Goal: Task Accomplishment & Management: Manage account settings

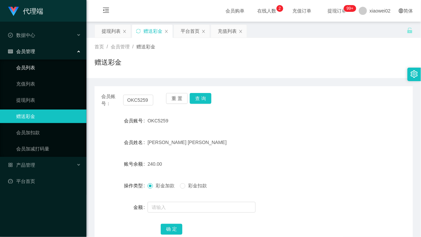
click at [19, 61] on link "会员列表" at bounding box center [48, 68] width 65 height 14
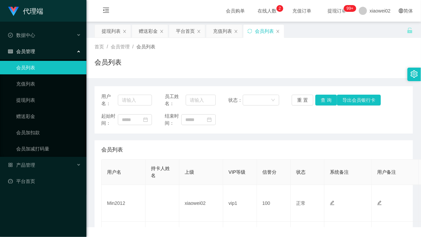
click at [28, 0] on div "代理端" at bounding box center [43, 11] width 86 height 22
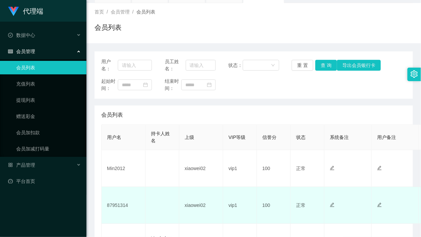
scroll to position [84, 0]
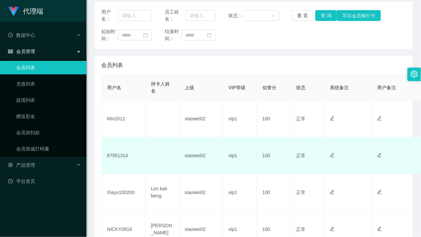
click at [122, 155] on td "87951314" at bounding box center [124, 155] width 44 height 37
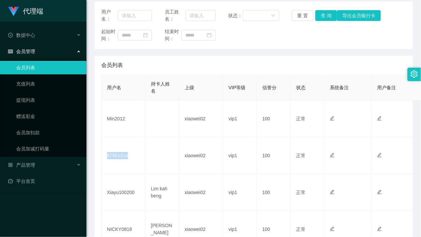
copy td "87951314"
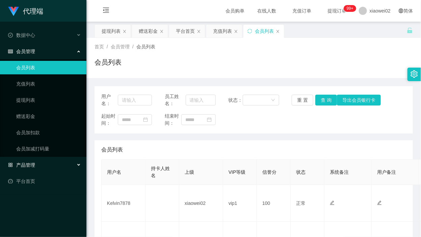
click at [21, 169] on div "产品管理" at bounding box center [43, 165] width 86 height 14
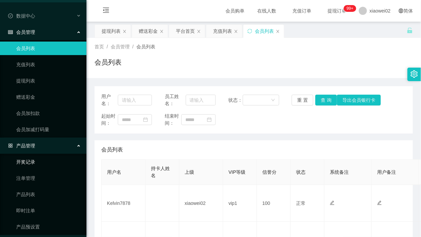
scroll to position [39, 0]
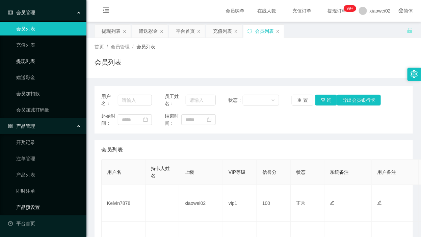
drag, startPoint x: 28, startPoint y: 204, endPoint x: 24, endPoint y: 64, distance: 140.3
click at [28, 204] on link "产品预设置" at bounding box center [48, 207] width 65 height 14
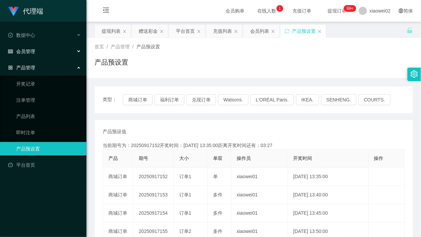
drag, startPoint x: 36, startPoint y: 53, endPoint x: 35, endPoint y: 75, distance: 21.3
click at [36, 53] on div "会员管理" at bounding box center [43, 52] width 86 height 14
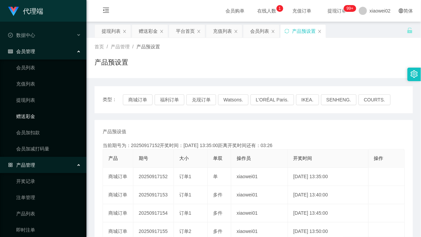
drag, startPoint x: 32, startPoint y: 114, endPoint x: 45, endPoint y: 111, distance: 13.0
click at [31, 114] on link "赠送彩金" at bounding box center [48, 116] width 65 height 14
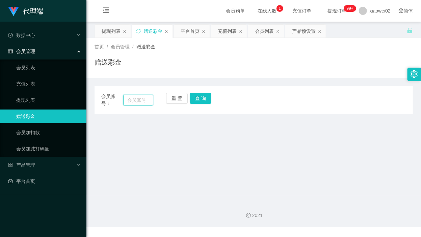
click at [137, 99] on input "text" at bounding box center [138, 100] width 30 height 11
paste input "87951314"
type input "87951314"
click at [195, 99] on button "查 询" at bounding box center [201, 98] width 22 height 11
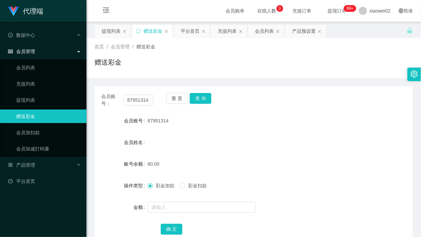
click at [57, 211] on div "代理端 数据中心 会员管理 会员列表 充值列表 提现列表 赠送彩金 会员加扣款 会员加减打码量 产品管理 开奖记录 注单管理 产品列表 即时注单 产品预设置 …" at bounding box center [43, 118] width 86 height 237
click at [58, 150] on link "会员加减打码量" at bounding box center [48, 149] width 65 height 14
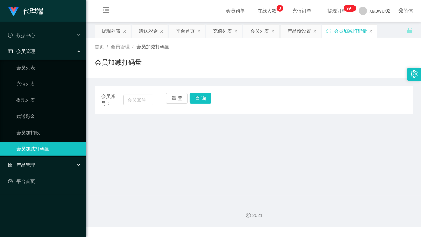
click at [46, 162] on div "产品管理" at bounding box center [43, 165] width 86 height 14
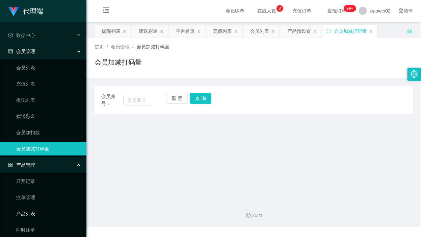
scroll to position [39, 0]
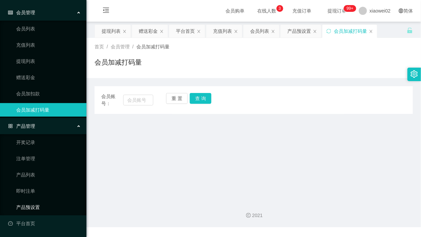
click at [44, 212] on link "产品预设置" at bounding box center [48, 207] width 65 height 14
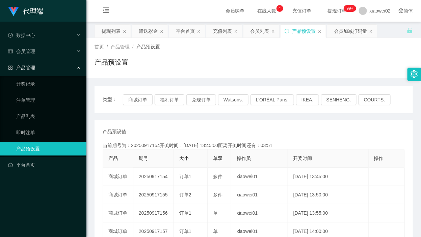
click at [260, 115] on div "类型： 商城订单 福利订单 兑现订单 Watsons. L'ORÉAL Paris. IKEA. [GEOGRAPHIC_DATA]. COURTS. 产品预…" at bounding box center [254, 233] width 319 height 294
click at [41, 51] on div "会员管理" at bounding box center [43, 52] width 86 height 14
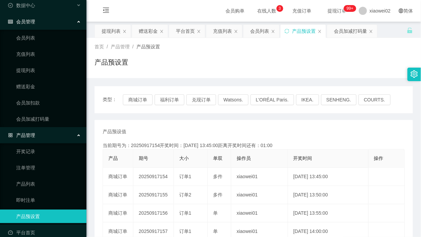
scroll to position [39, 0]
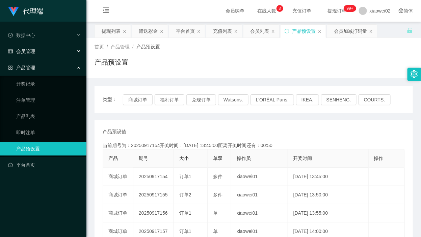
click at [43, 56] on div "会员管理" at bounding box center [43, 52] width 86 height 14
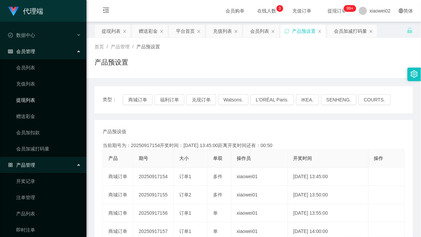
click at [30, 101] on link "提现列表" at bounding box center [48, 100] width 65 height 14
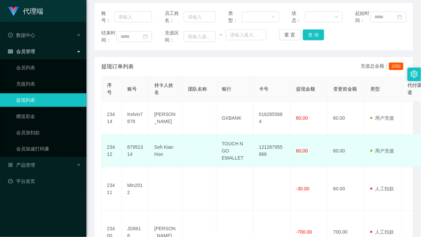
scroll to position [84, 0]
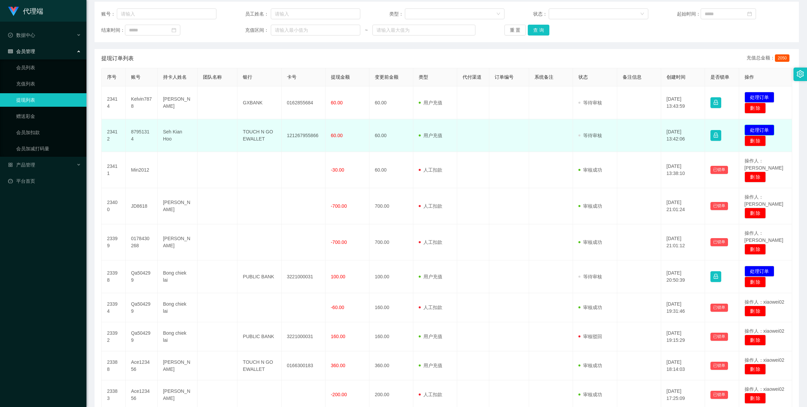
click at [421, 126] on button "处理订单" at bounding box center [760, 130] width 30 height 11
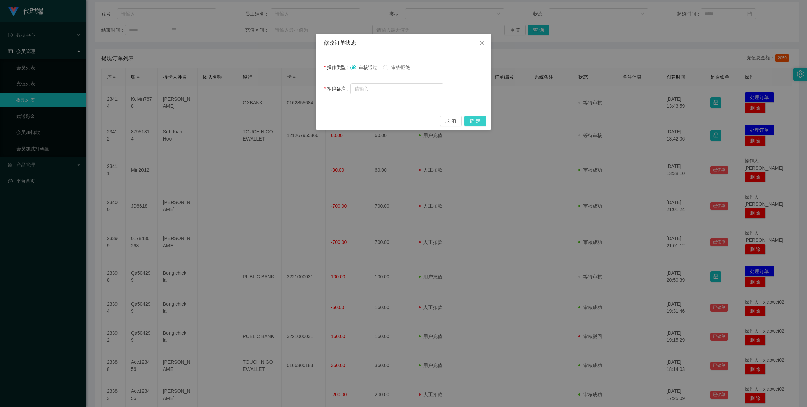
click at [421, 124] on button "确 定" at bounding box center [475, 121] width 22 height 11
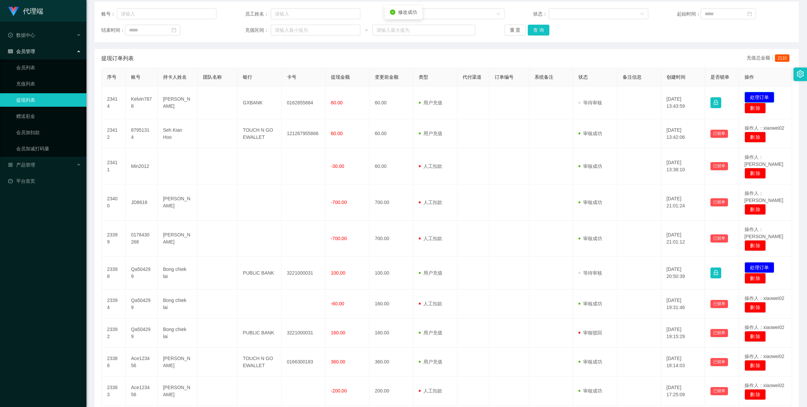
drag, startPoint x: 745, startPoint y: 96, endPoint x: 735, endPoint y: 99, distance: 10.3
click at [421, 96] on button "处理订单" at bounding box center [760, 97] width 30 height 11
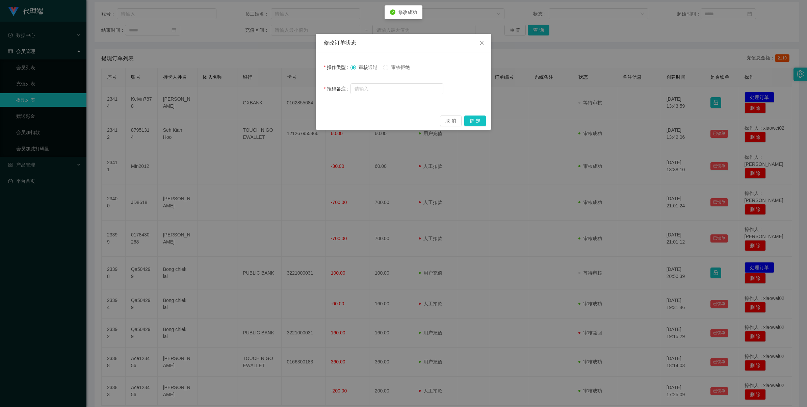
click at [421, 121] on div "取 消 确 定" at bounding box center [404, 121] width 176 height 18
drag, startPoint x: 487, startPoint y: 121, endPoint x: 478, endPoint y: 122, distance: 8.9
click at [421, 122] on button "确 定" at bounding box center [475, 121] width 22 height 11
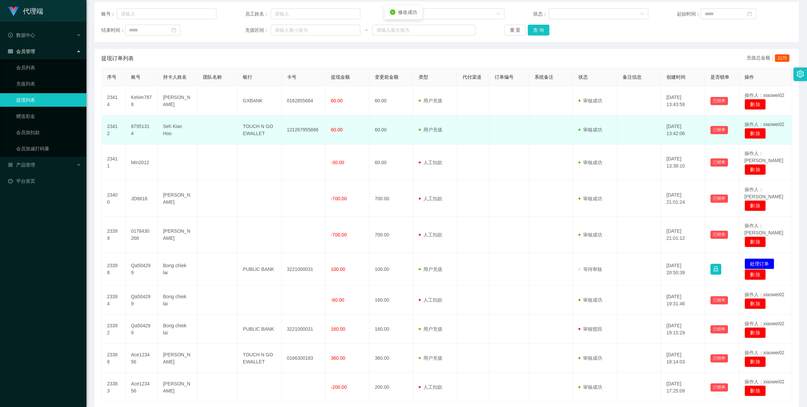
click at [310, 130] on td "121267955866" at bounding box center [304, 130] width 44 height 29
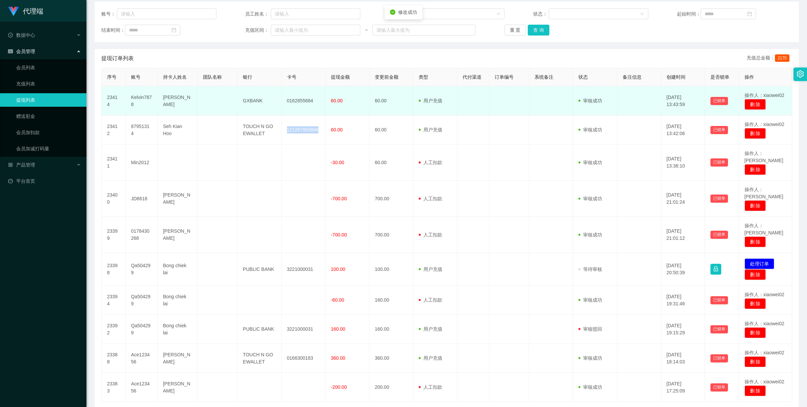
drag, startPoint x: 310, startPoint y: 130, endPoint x: 384, endPoint y: 112, distance: 76.5
click at [316, 128] on td "121267955866" at bounding box center [304, 130] width 44 height 29
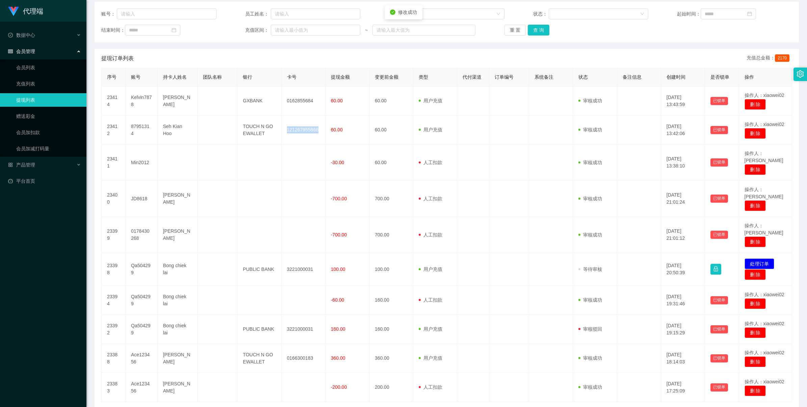
copy td "121267955866"
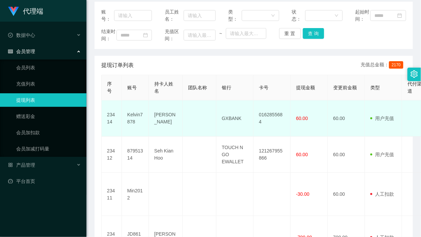
click at [280, 135] on td "0162855684" at bounding box center [272, 118] width 37 height 36
copy td "0162855684"
click at [266, 130] on td "0162855684" at bounding box center [272, 118] width 37 height 36
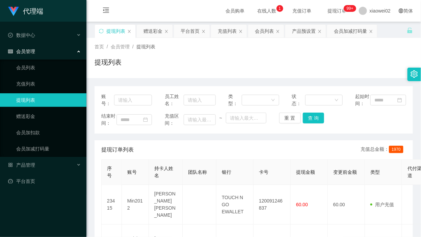
scroll to position [99, 0]
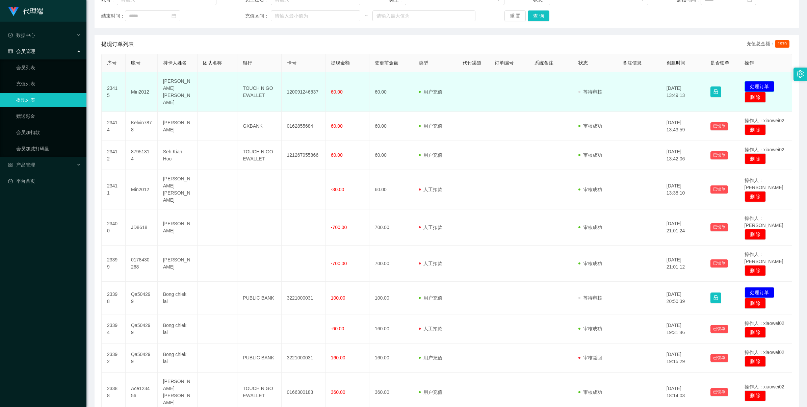
click at [421, 81] on button "处理订单" at bounding box center [760, 86] width 30 height 11
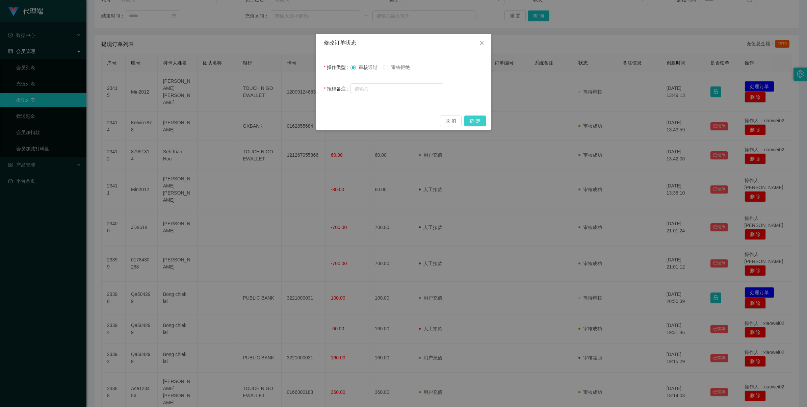
click at [421, 120] on button "确 定" at bounding box center [475, 121] width 22 height 11
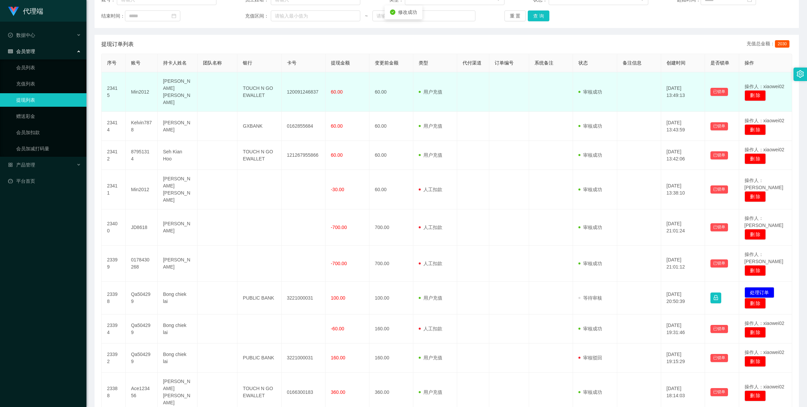
click at [293, 84] on td "120091246837" at bounding box center [304, 92] width 44 height 40
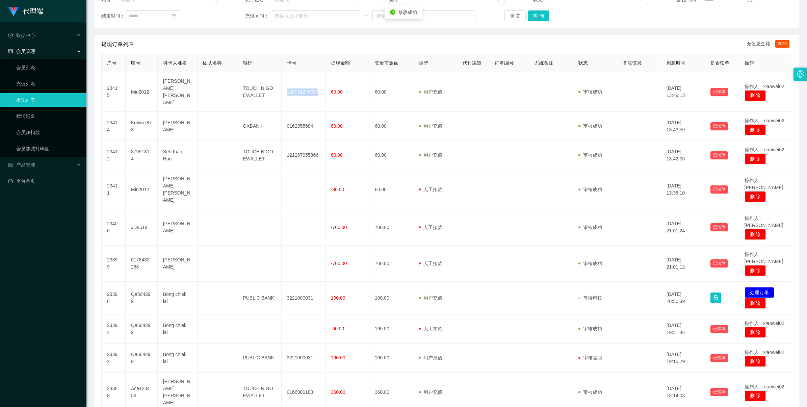
copy td "120091246837"
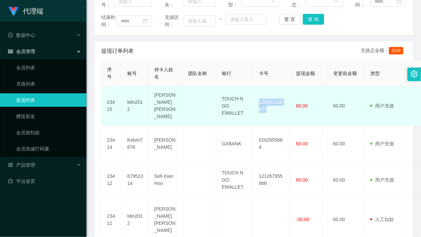
click at [273, 115] on td "120091246837" at bounding box center [272, 106] width 37 height 40
